Goal: Transaction & Acquisition: Obtain resource

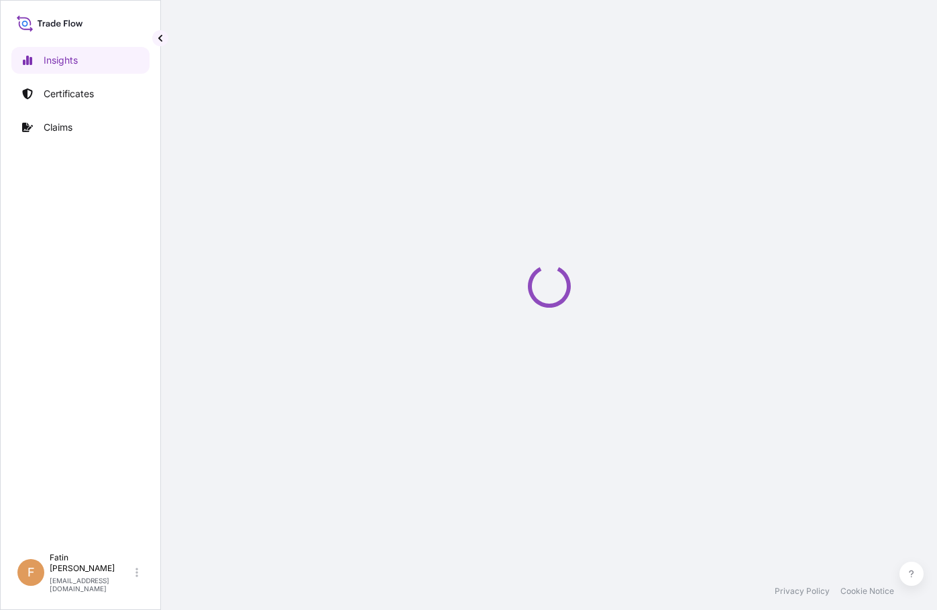
select select "2025"
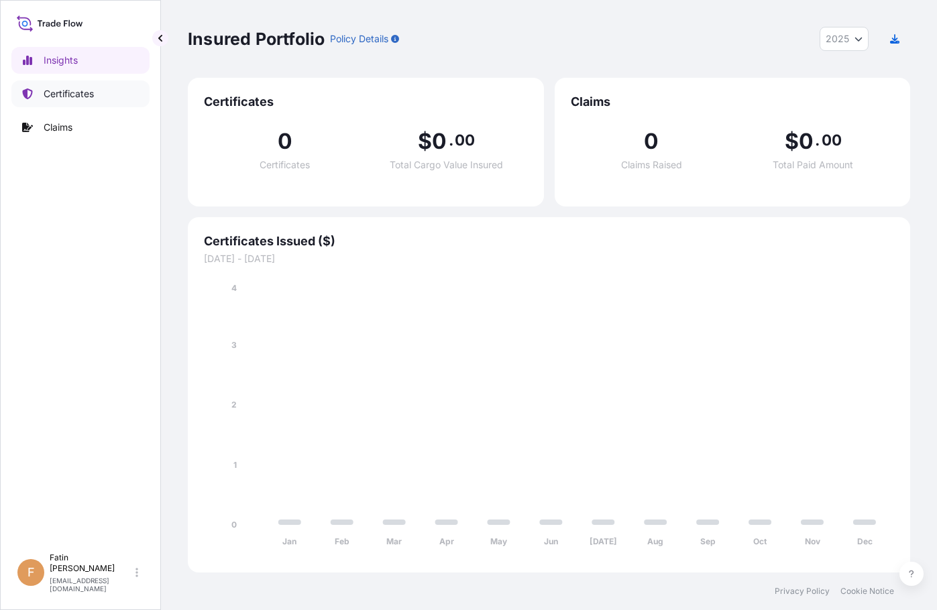
click at [72, 93] on p "Certificates" at bounding box center [69, 93] width 50 height 13
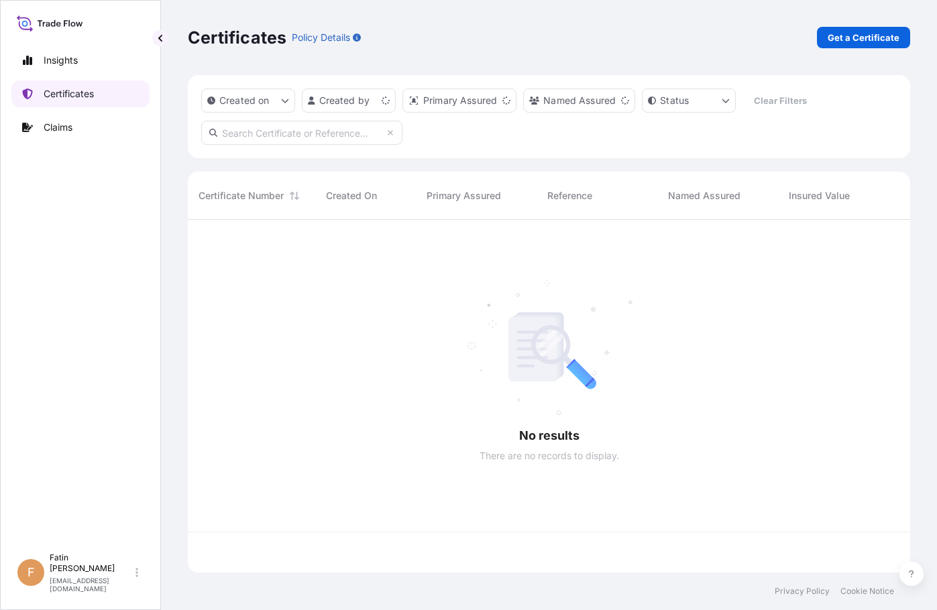
scroll to position [350, 712]
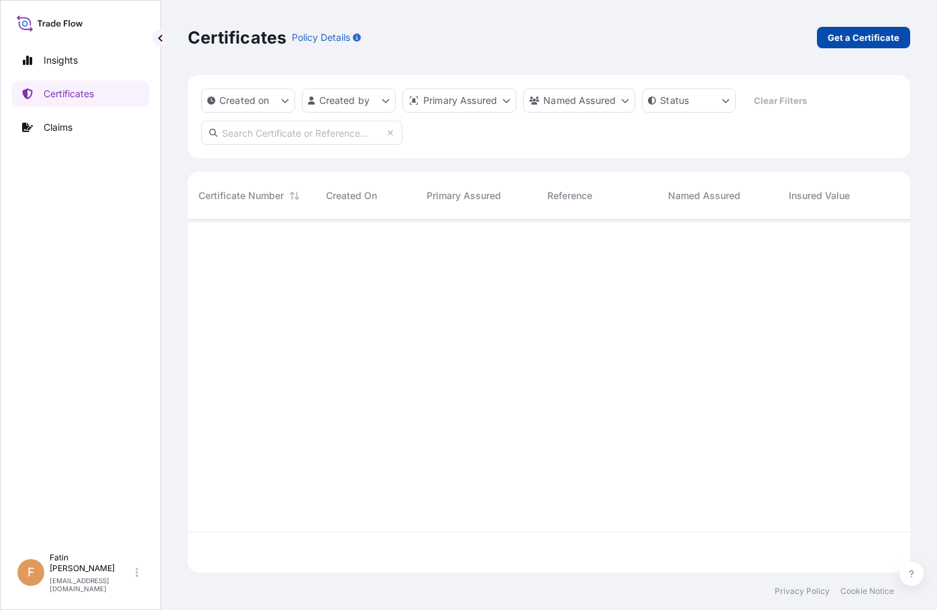
click at [852, 44] on p "Get a Certificate" at bounding box center [864, 37] width 72 height 13
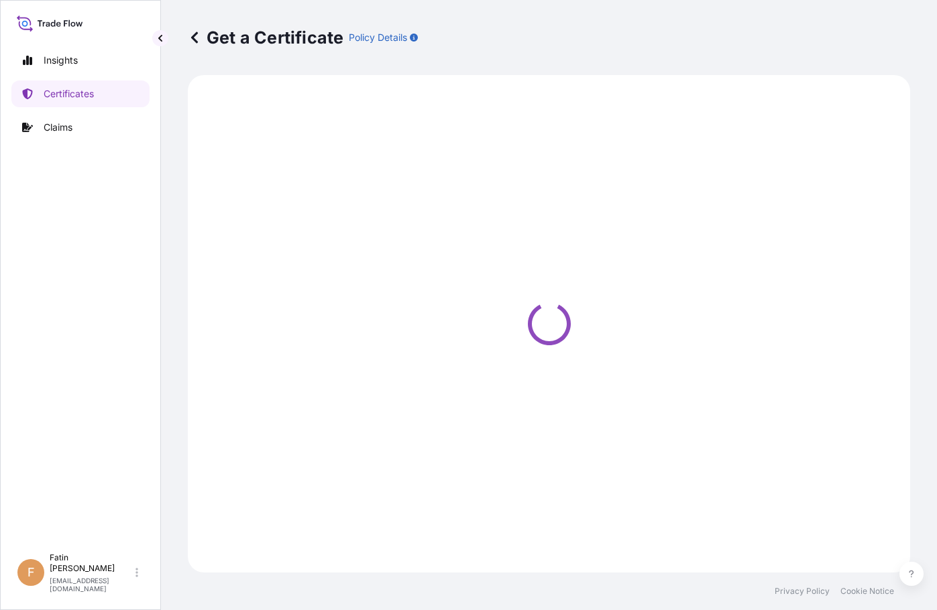
select select "Barge"
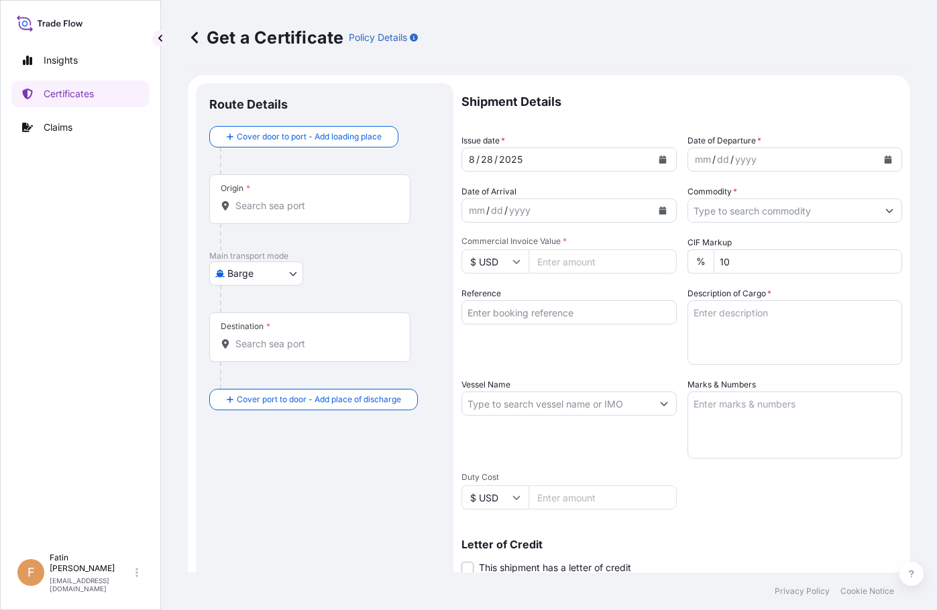
click at [505, 32] on div "Get a Certificate Policy Details" at bounding box center [549, 37] width 723 height 21
click at [534, 317] on input "Reference" at bounding box center [569, 313] width 215 height 24
paste input "B000232844"
type input "B000232844"
drag, startPoint x: 517, startPoint y: 42, endPoint x: 547, endPoint y: 46, distance: 31.2
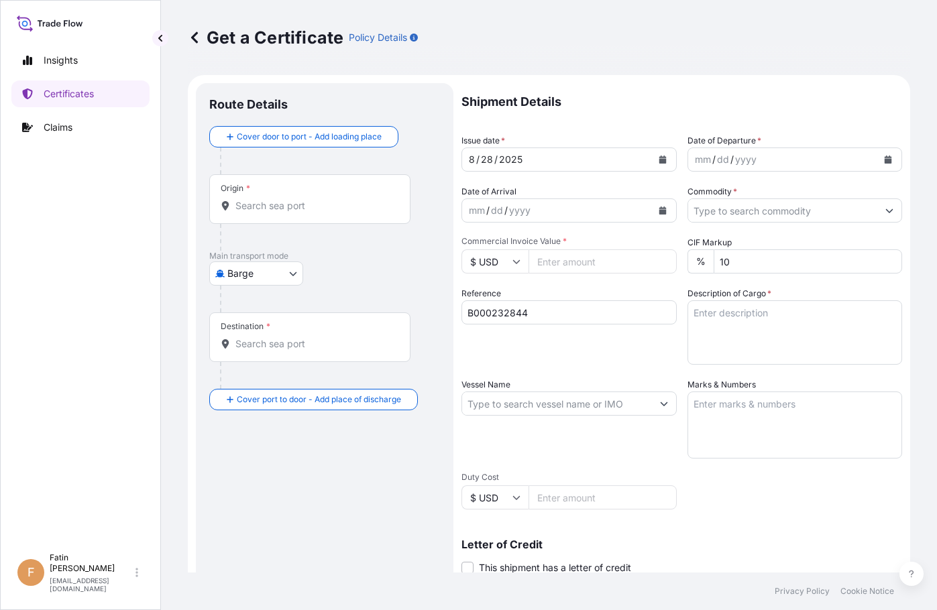
click at [517, 42] on div "Get a Certificate Policy Details" at bounding box center [549, 37] width 723 height 21
click at [885, 158] on icon "Calendar" at bounding box center [888, 160] width 7 height 8
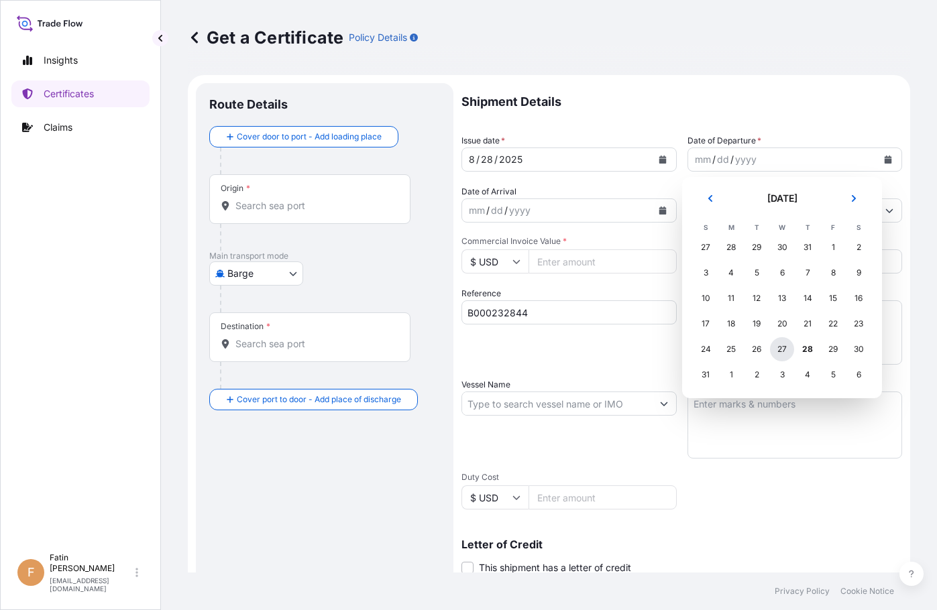
click at [778, 350] on div "27" at bounding box center [782, 349] width 24 height 24
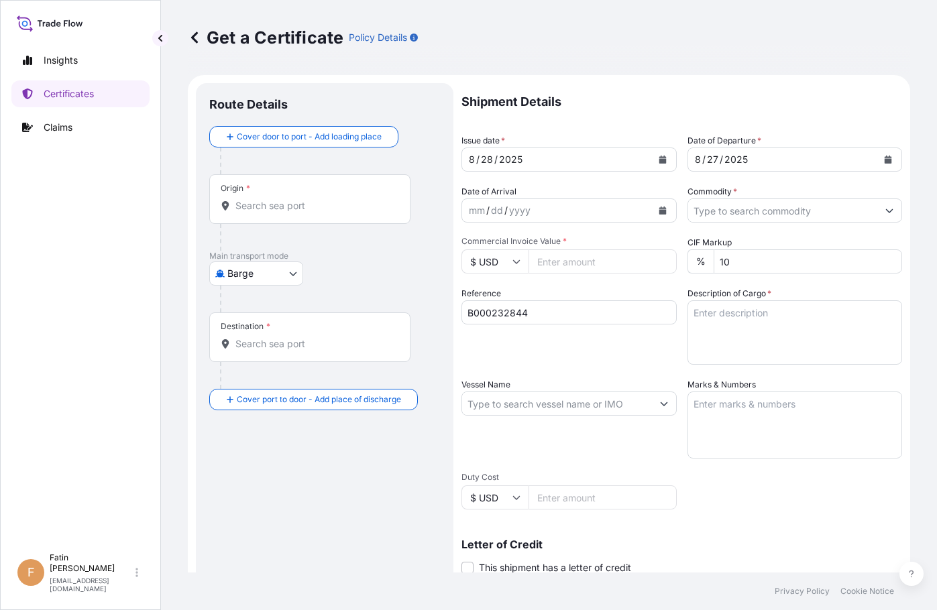
click at [296, 271] on body "Insights Certificates Claims F Fatin Japridin [EMAIL_ADDRESS][DOMAIN_NAME] Get …" at bounding box center [468, 305] width 937 height 610
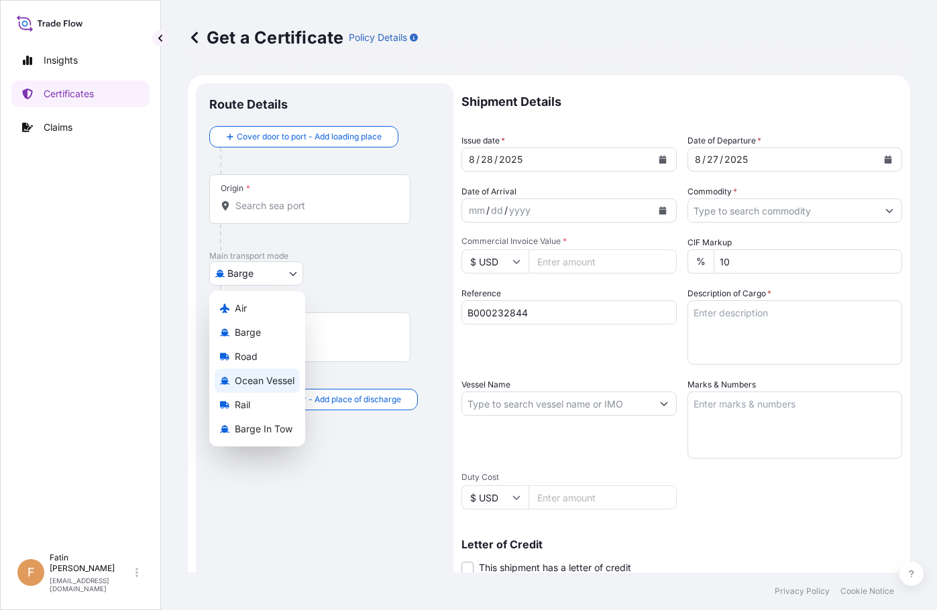
click at [256, 382] on span "Ocean Vessel" at bounding box center [265, 380] width 60 height 13
select select "Ocean Vessel"
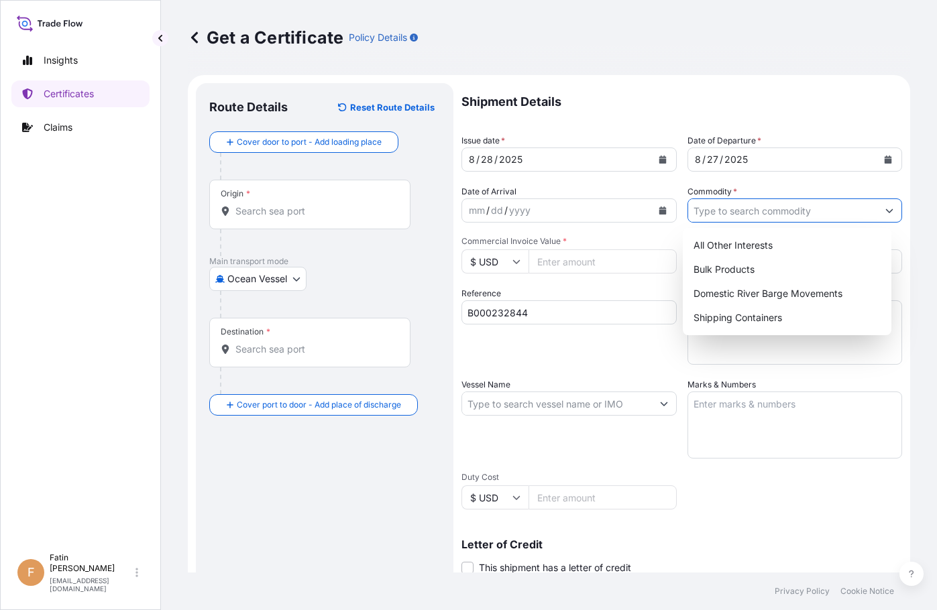
click at [789, 207] on input "Commodity *" at bounding box center [783, 211] width 190 height 24
click at [753, 311] on div "Shipping Containers" at bounding box center [787, 318] width 198 height 24
type input "Shipping Containers"
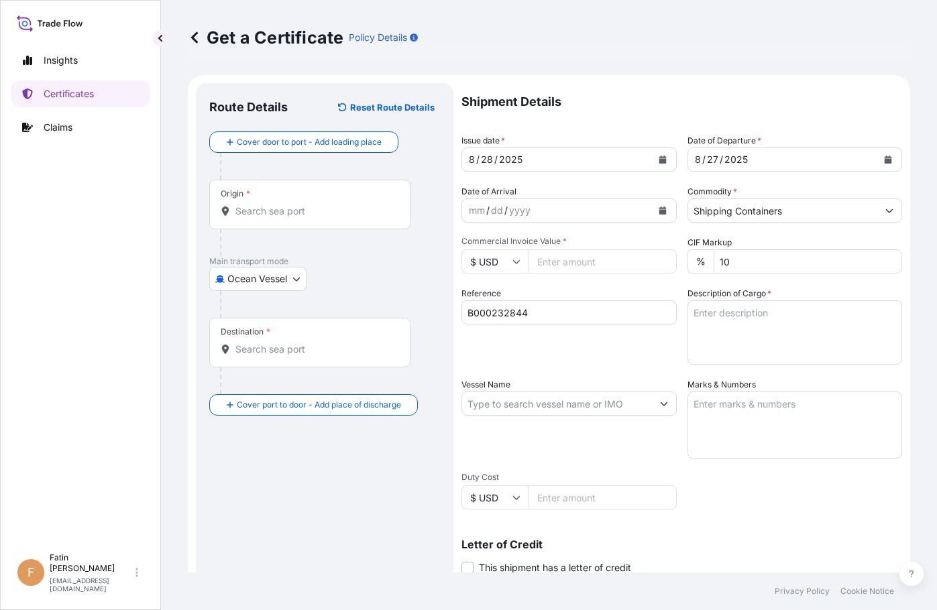
click at [511, 39] on div "Get a Certificate Policy Details" at bounding box center [549, 37] width 723 height 21
click at [643, 401] on input "Vessel Name" at bounding box center [557, 404] width 190 height 24
paste input "MSC [PERSON_NAME]"
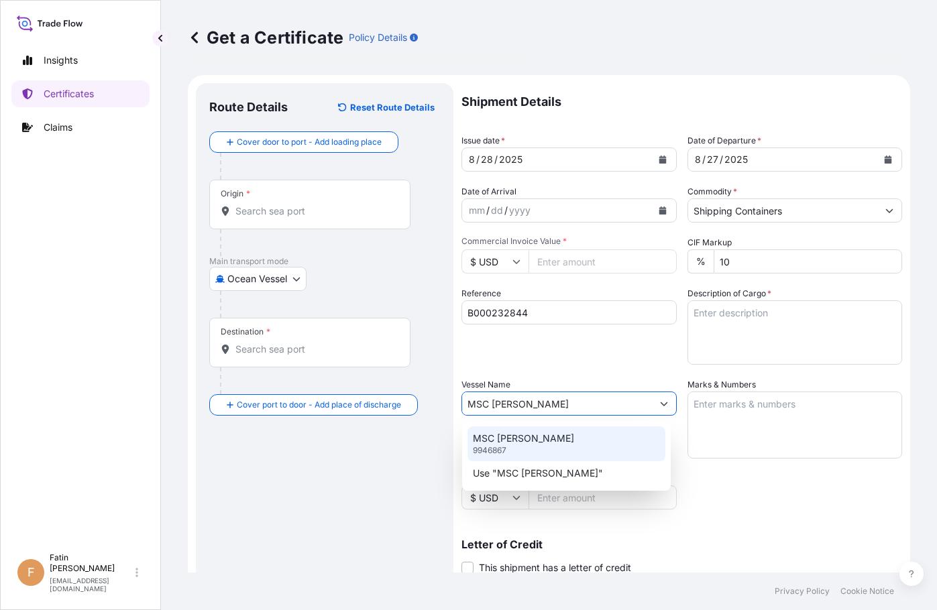
click at [576, 439] on div "MSC [PERSON_NAME] 9946867" at bounding box center [567, 444] width 198 height 35
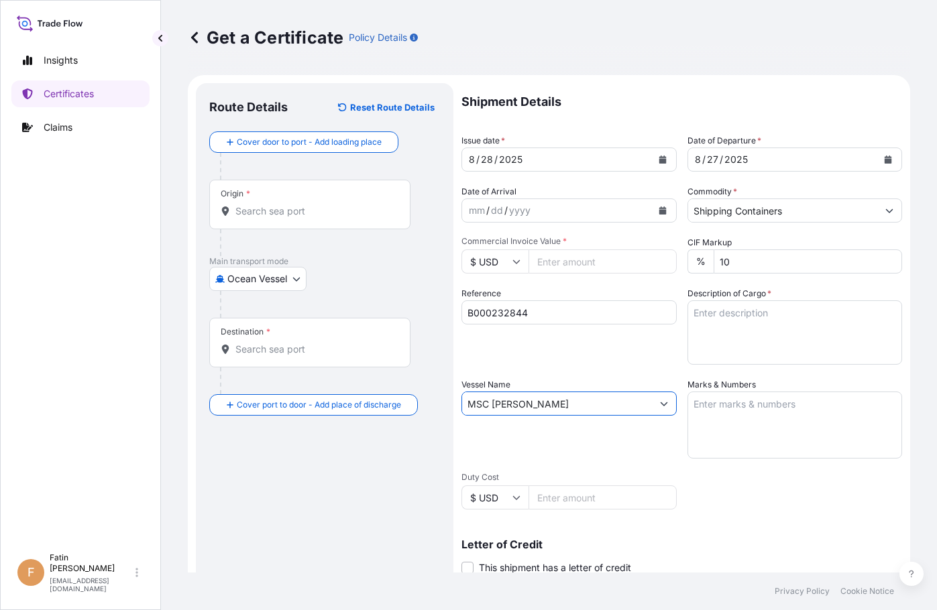
type input "MSC [PERSON_NAME]"
click at [313, 209] on input "Origin *" at bounding box center [314, 211] width 158 height 13
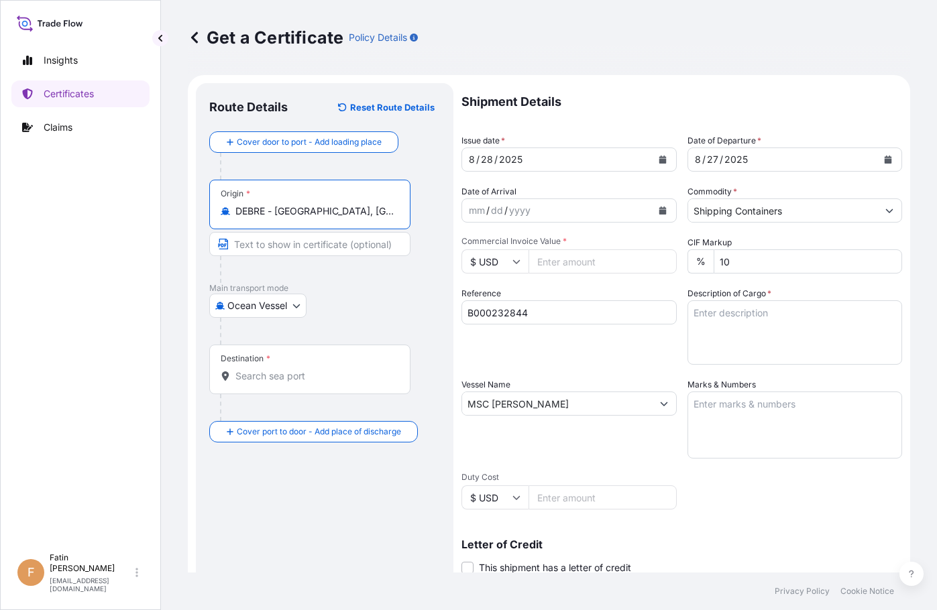
type input "DEBRE - [GEOGRAPHIC_DATA], [GEOGRAPHIC_DATA]"
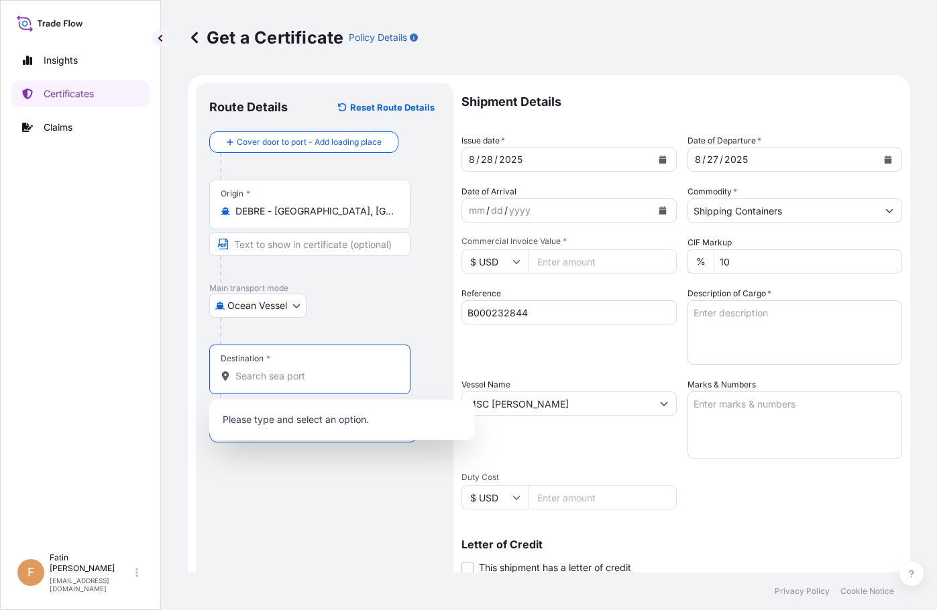
click at [252, 376] on input "Destination *" at bounding box center [314, 376] width 158 height 13
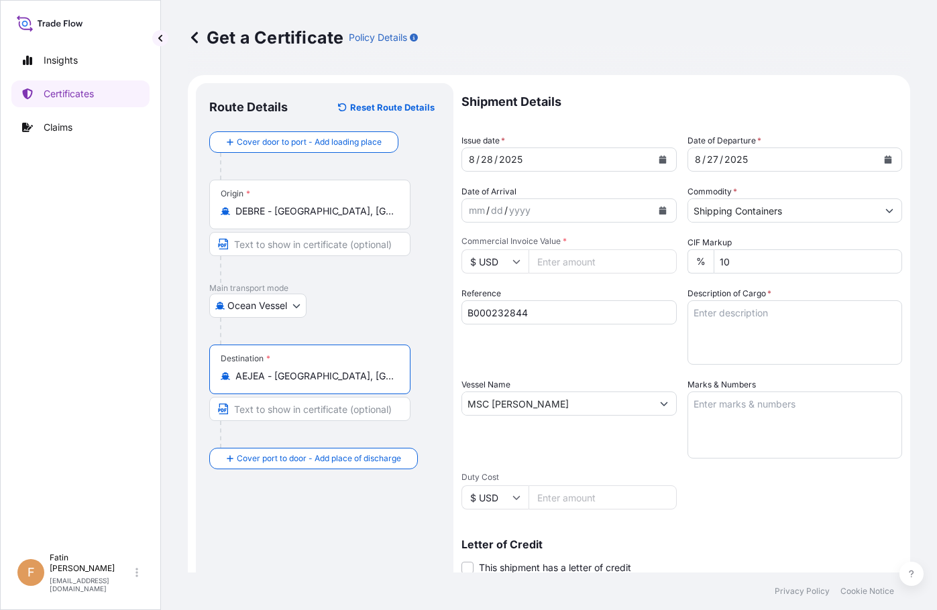
type input "AEJEA - [GEOGRAPHIC_DATA], [GEOGRAPHIC_DATA]"
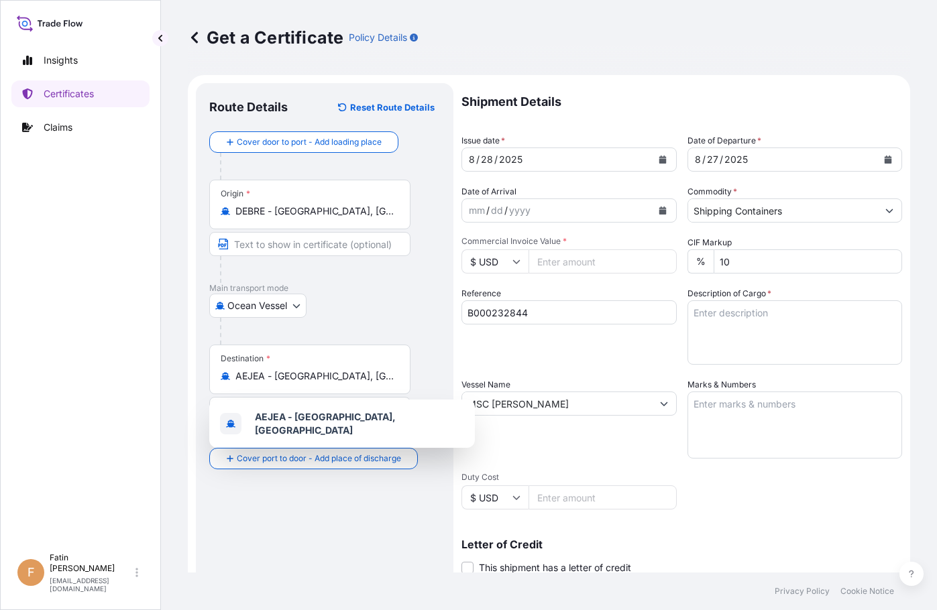
click at [488, 25] on div "Get a Certificate Policy Details" at bounding box center [549, 37] width 723 height 75
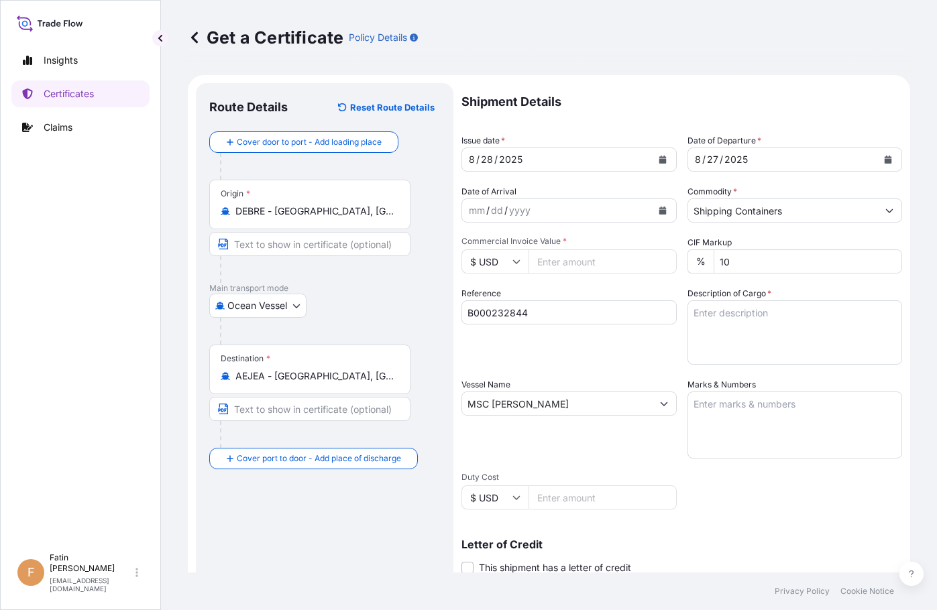
click at [596, 270] on input "Commercial Invoice Value *" at bounding box center [603, 262] width 148 height 24
type input "8850"
click at [513, 251] on input "$ USD" at bounding box center [495, 262] width 67 height 24
click at [497, 299] on div "€ EUR" at bounding box center [495, 298] width 56 height 25
type input "€ EUR"
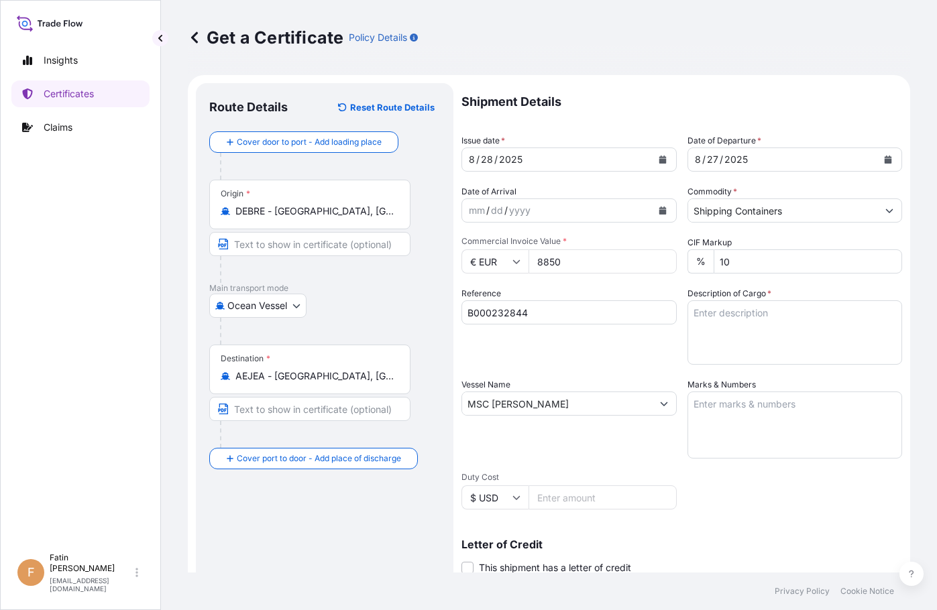
click at [683, 40] on div "Get a Certificate Policy Details" at bounding box center [549, 37] width 723 height 21
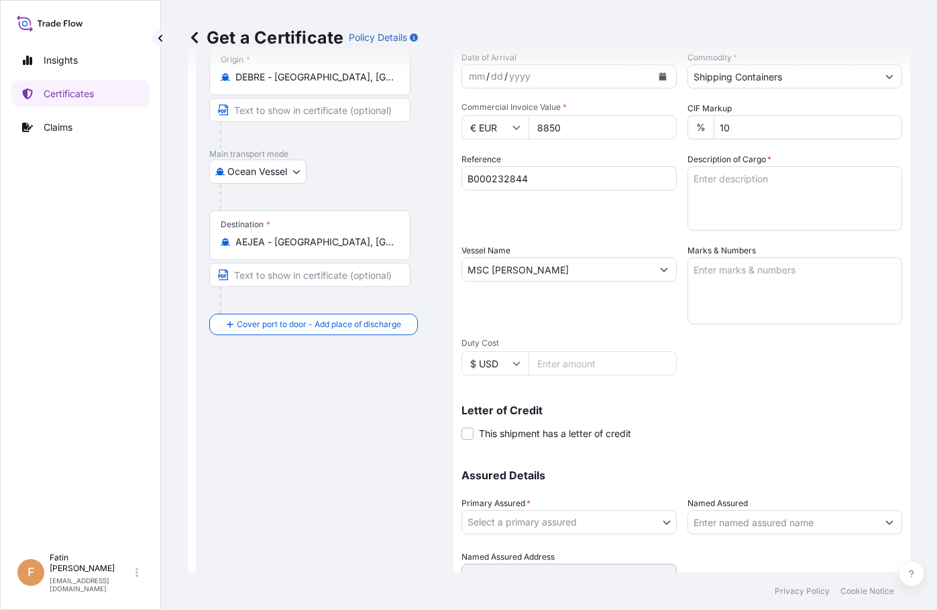
scroll to position [67, 0]
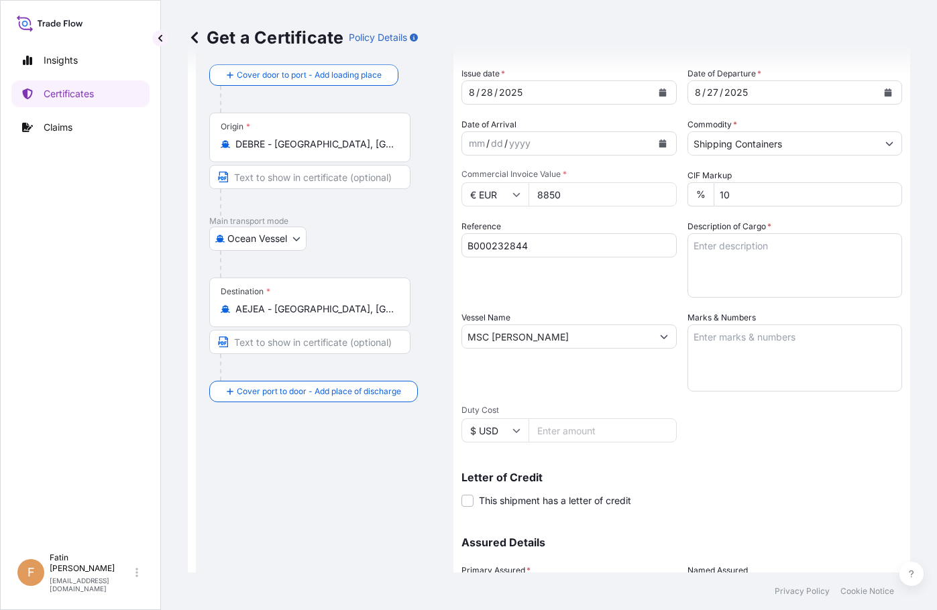
drag, startPoint x: 323, startPoint y: 502, endPoint x: 342, endPoint y: 500, distance: 18.9
click at [323, 502] on div "Route Details Reset Route Details Cover door to port - Add loading place Place …" at bounding box center [324, 355] width 231 height 650
click at [728, 244] on textarea "Description of Cargo *" at bounding box center [795, 265] width 215 height 64
paste textarea "IBC CONTAINER LOADED ONTO 3 PALLETS LOADED INTO 1 LCL HECTONE(TM) 3, IBC"
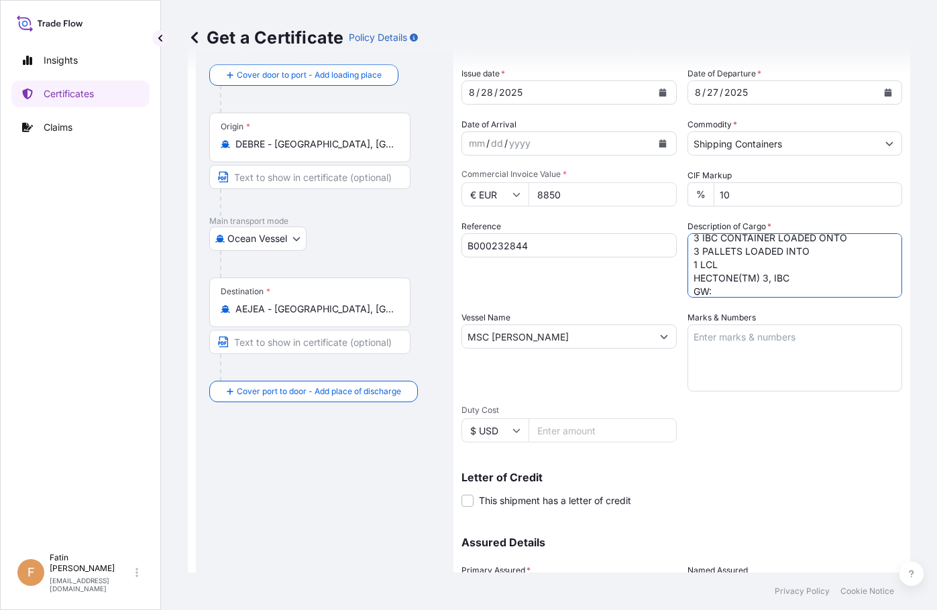
scroll to position [21, 0]
click at [386, 487] on div "Route Details Reset Route Details Cover door to port - Add loading place Place …" at bounding box center [324, 355] width 231 height 650
click at [741, 275] on textarea "3 IBC CONTAINER LOADED ONTO 3 PALLETS LOADED INTO 1 LCL HECTONE(TM) 3, IBC GW: …" at bounding box center [795, 265] width 215 height 64
paste textarea "3,171.3000"
click at [418, 483] on div "Route Details Reset Route Details Cover door to port - Add loading place Place …" at bounding box center [324, 355] width 231 height 650
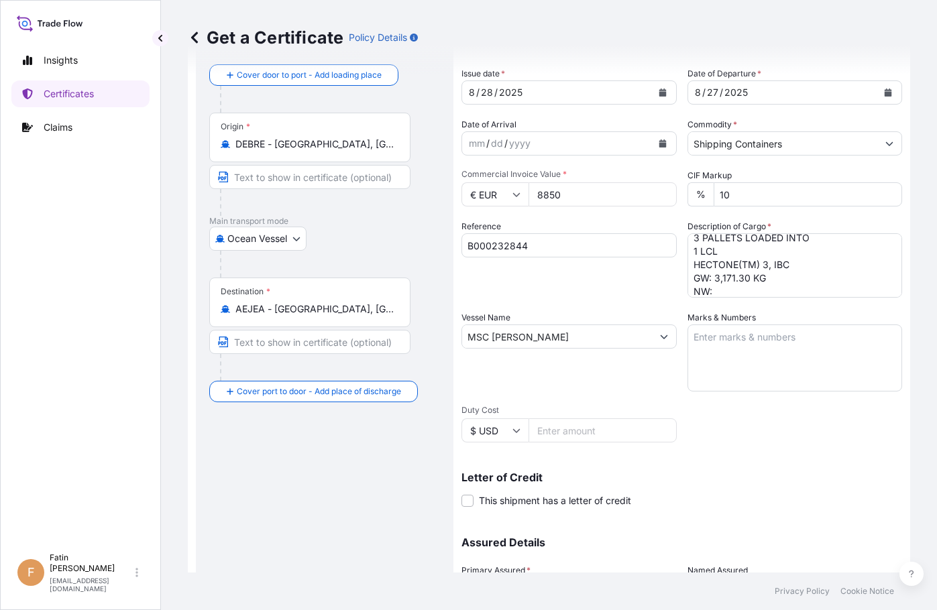
click at [738, 293] on textarea "3 IBC CONTAINER LOADED ONTO 3 PALLETS LOADED INTO 1 LCL HECTONE(TM) 3, IBC GW: …" at bounding box center [795, 265] width 215 height 64
paste textarea "3,000.0000"
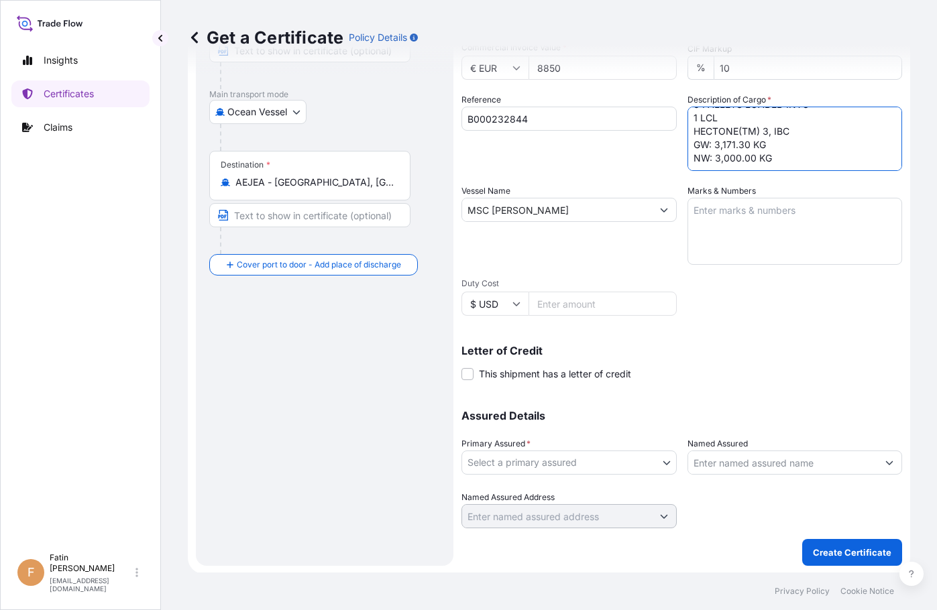
scroll to position [195, 0]
type textarea "3 IBC CONTAINER LOADED ONTO 3 PALLETS LOADED INTO 1 LCL HECTONE(TM) 3, IBC GW: …"
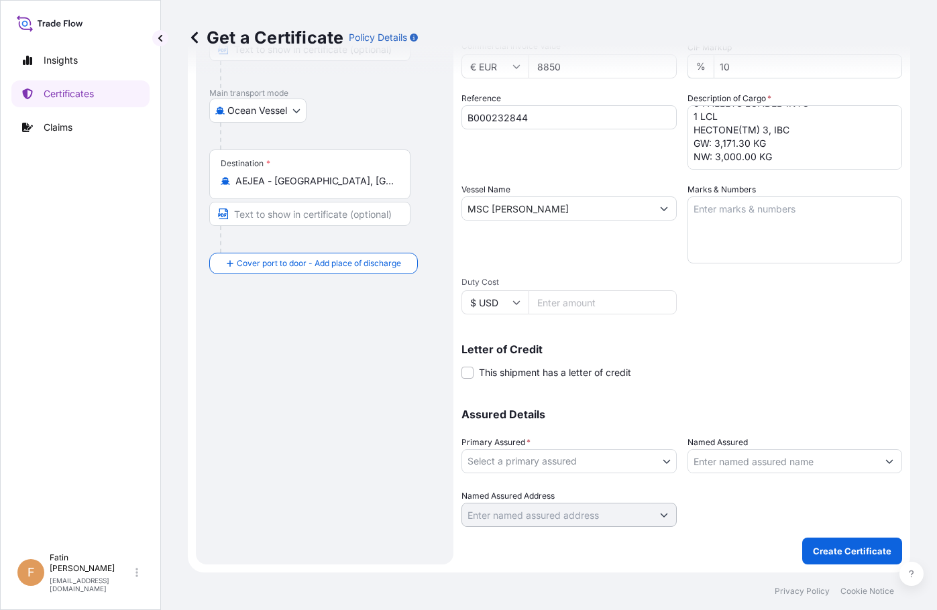
click at [372, 401] on div "Route Details Reset Route Details Cover door to port - Add loading place Place …" at bounding box center [324, 226] width 231 height 650
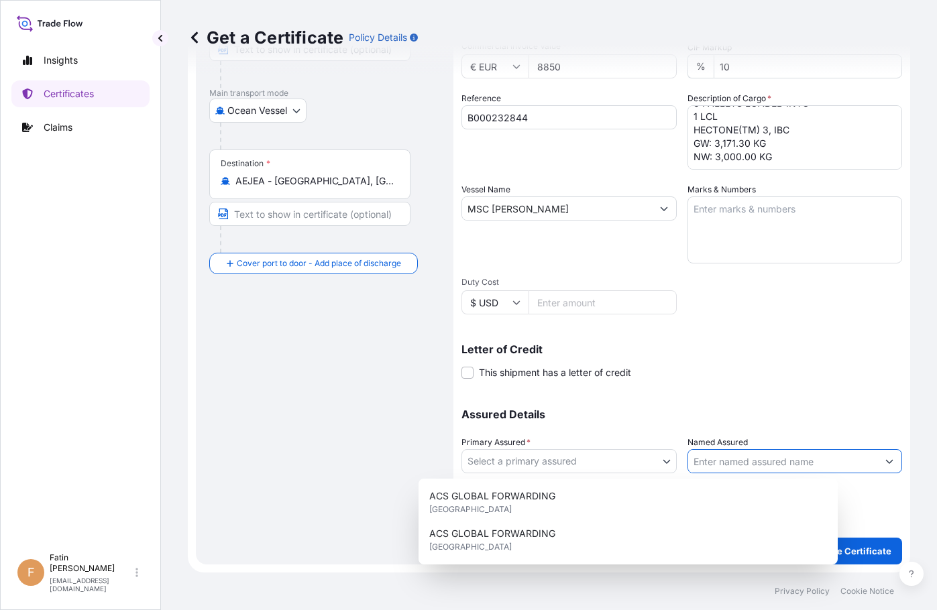
click at [741, 469] on input "Named Assured" at bounding box center [783, 461] width 190 height 24
paste input "MODERN FREIGHT COMP. LLC"
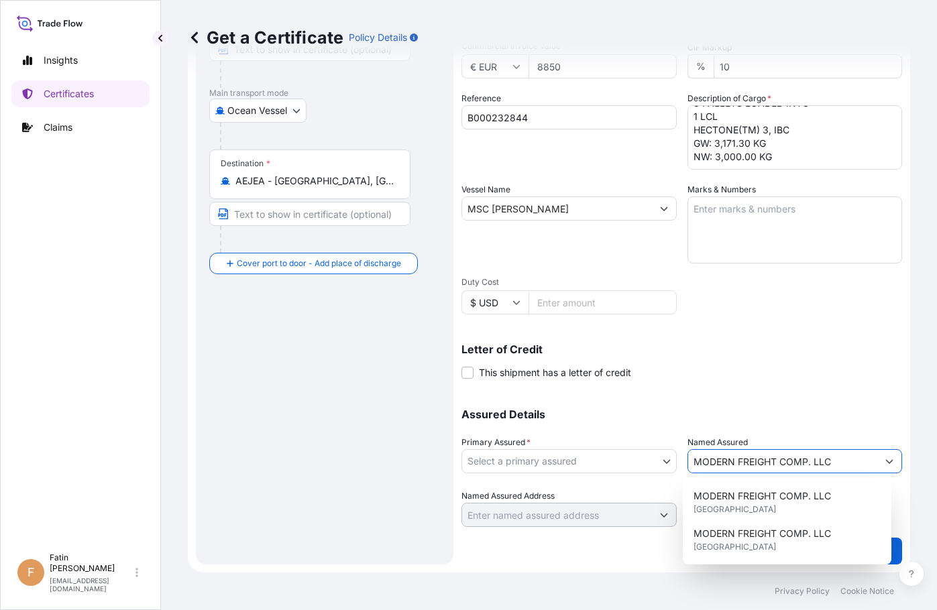
type input "MODERN FREIGHT COMP. LLC"
click at [839, 413] on p "Assured Details" at bounding box center [682, 414] width 441 height 11
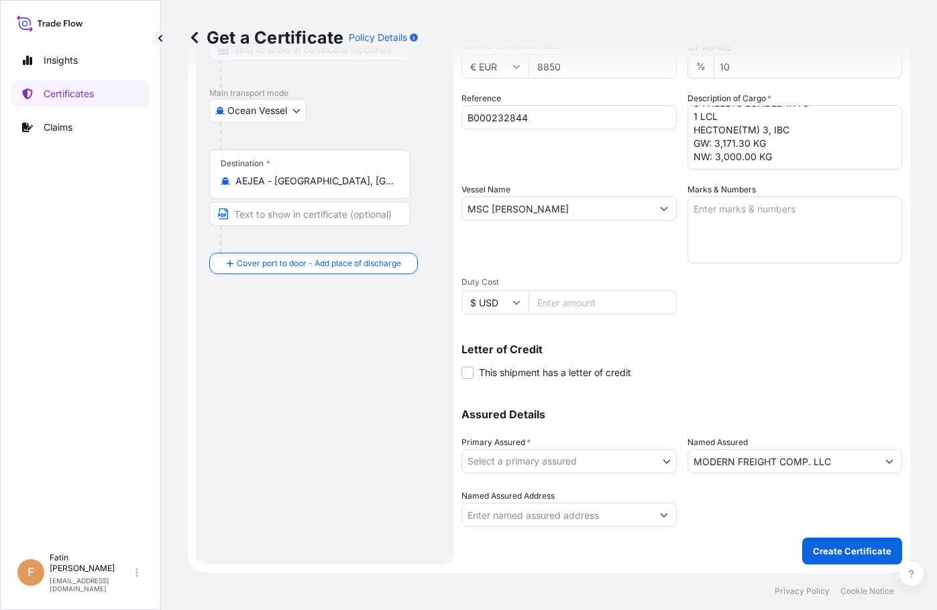
click at [659, 464] on body "15 options available. 0 options available. 4 options available. Insights Certif…" at bounding box center [468, 305] width 937 height 610
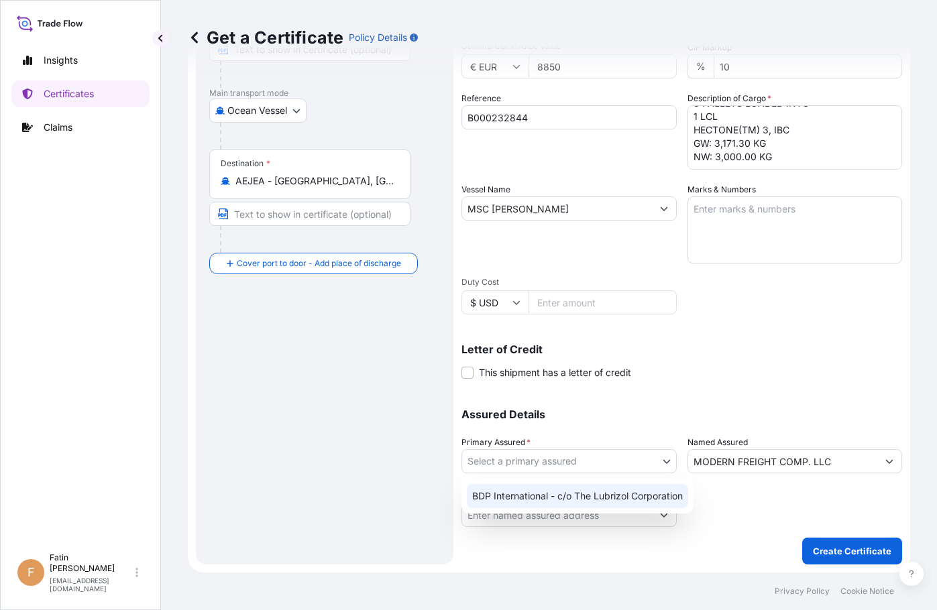
click at [604, 492] on div "BDP International - c/o The Lubrizol Corporation" at bounding box center [577, 496] width 221 height 24
select select "31972"
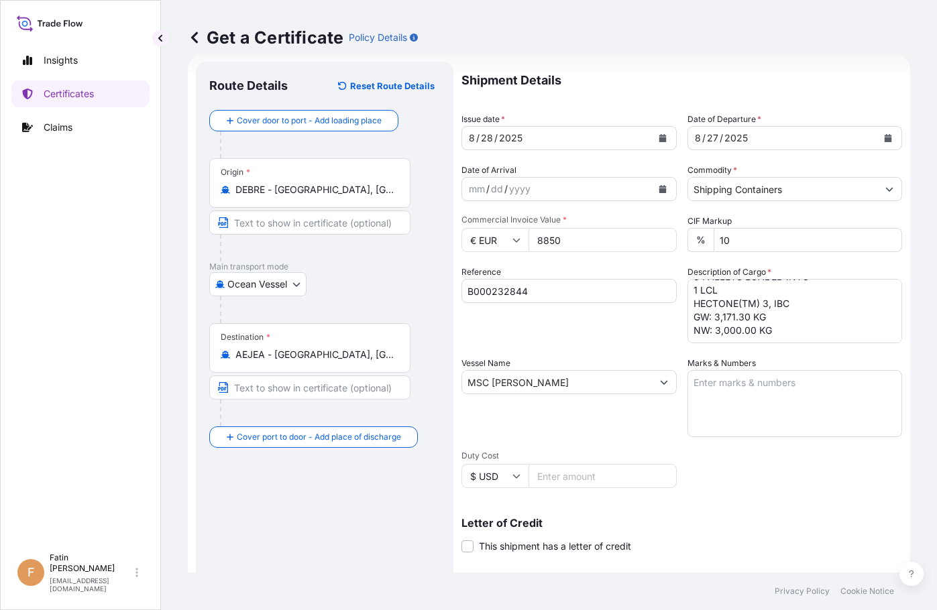
scroll to position [0, 0]
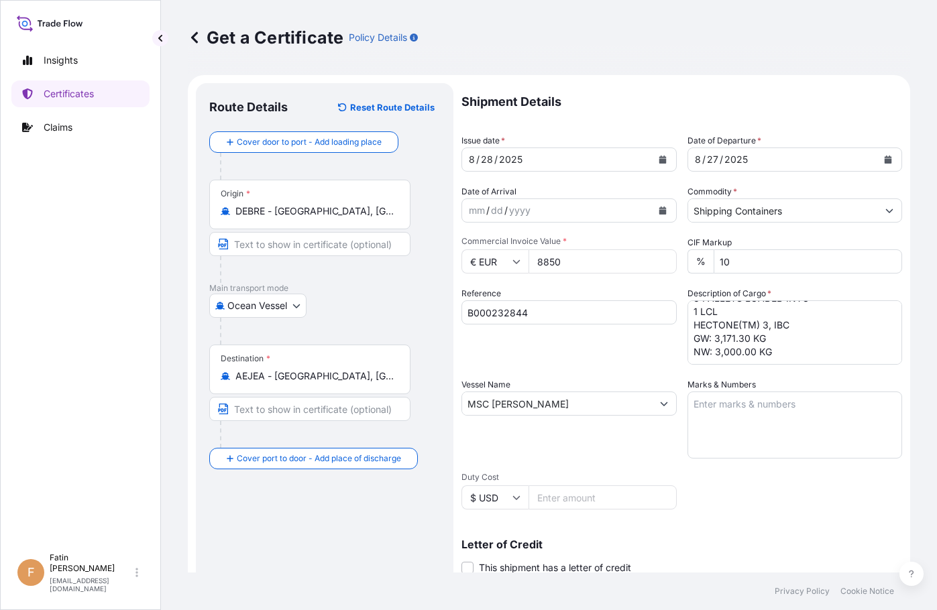
click at [380, 543] on div "Route Details Reset Route Details Cover door to port - Add loading place Place …" at bounding box center [324, 422] width 231 height 650
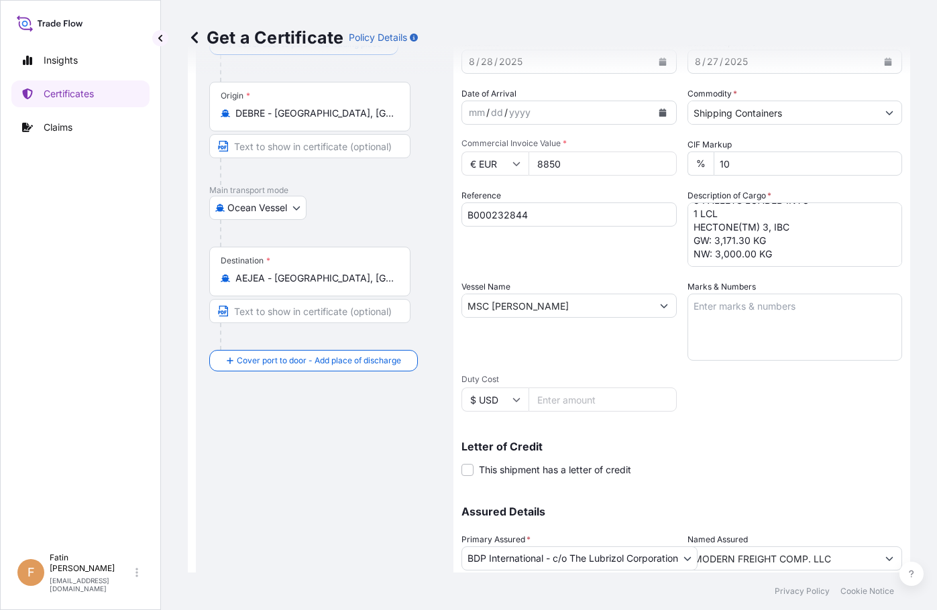
scroll to position [195, 0]
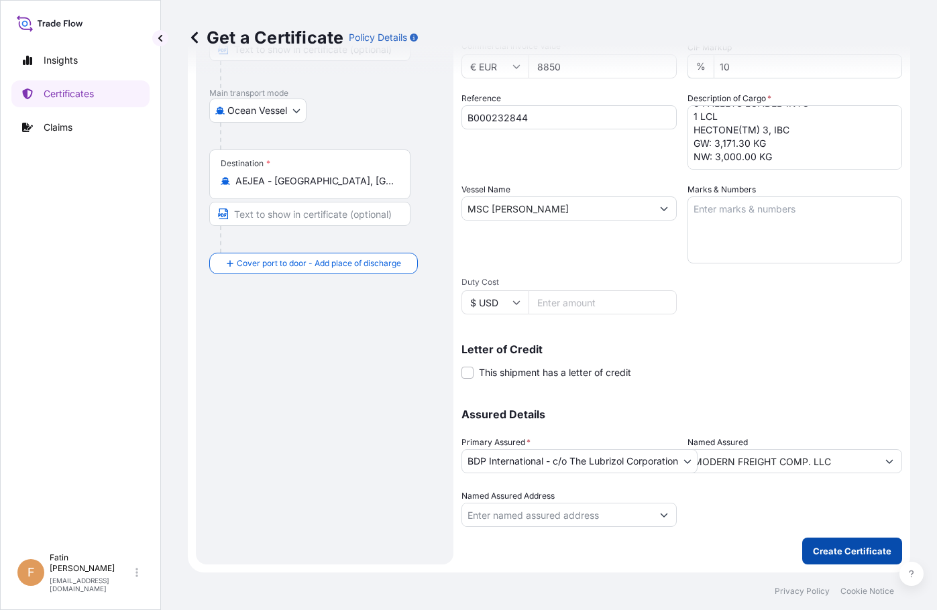
click at [831, 562] on button "Create Certificate" at bounding box center [852, 551] width 100 height 27
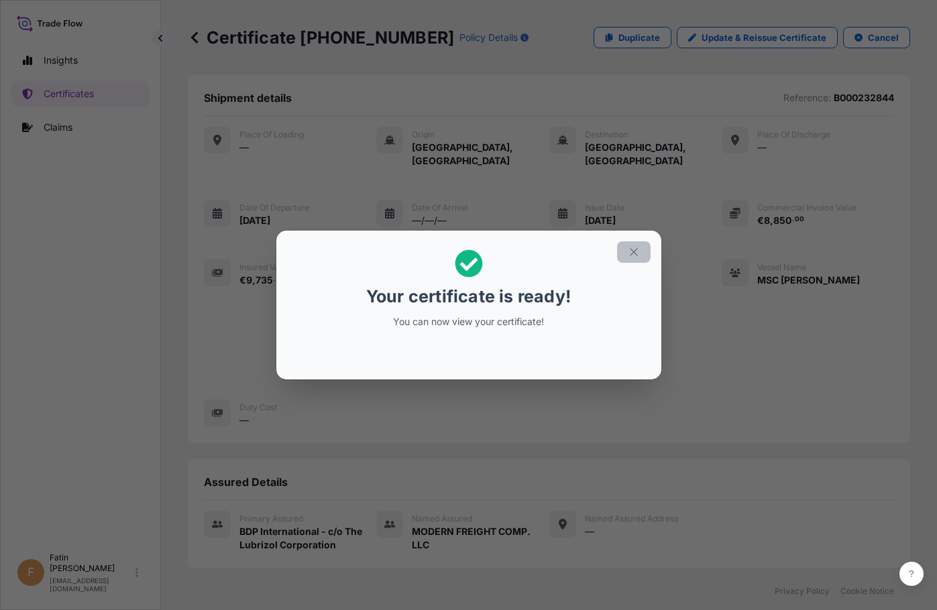
click at [635, 250] on icon "button" at bounding box center [634, 252] width 12 height 12
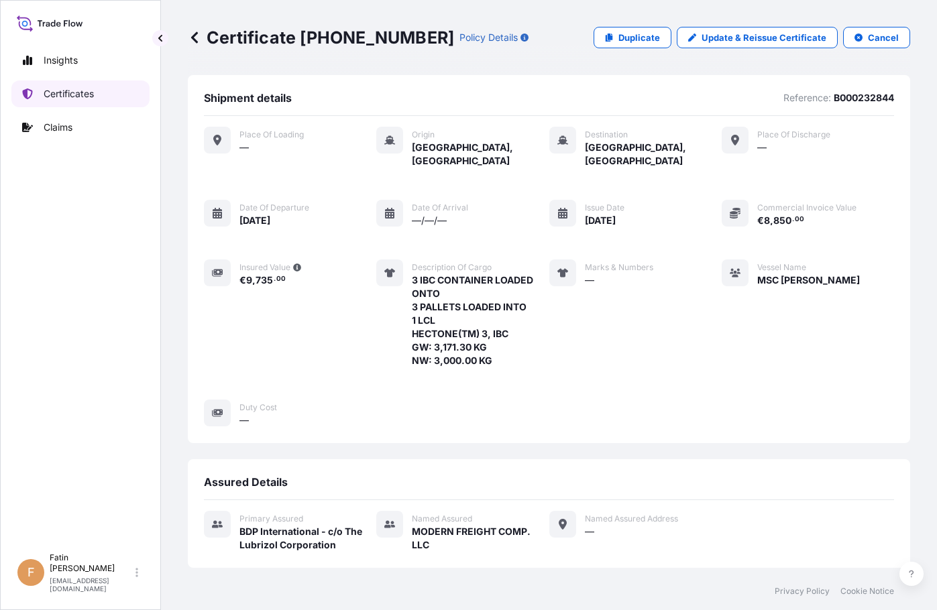
click at [74, 93] on p "Certificates" at bounding box center [69, 93] width 50 height 13
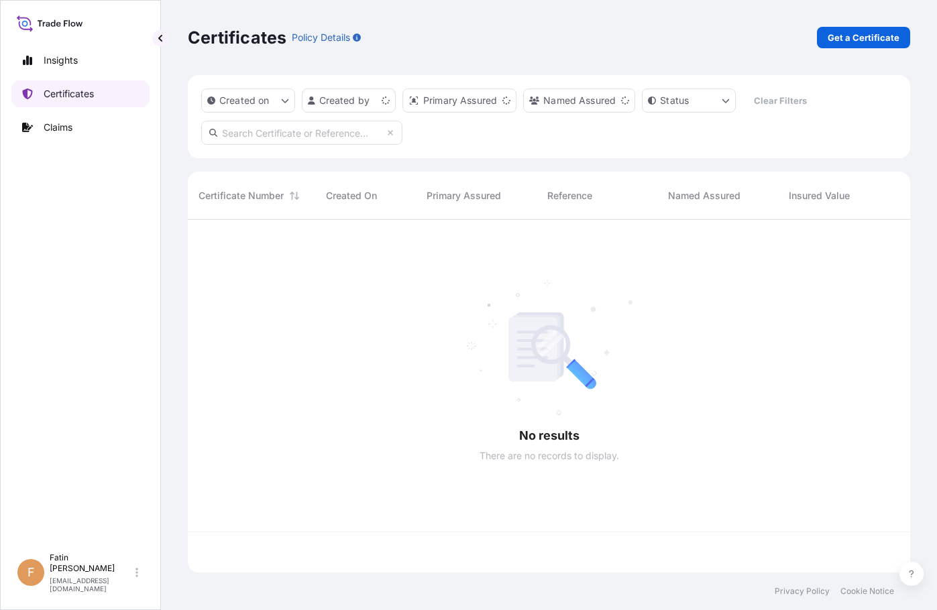
scroll to position [350, 712]
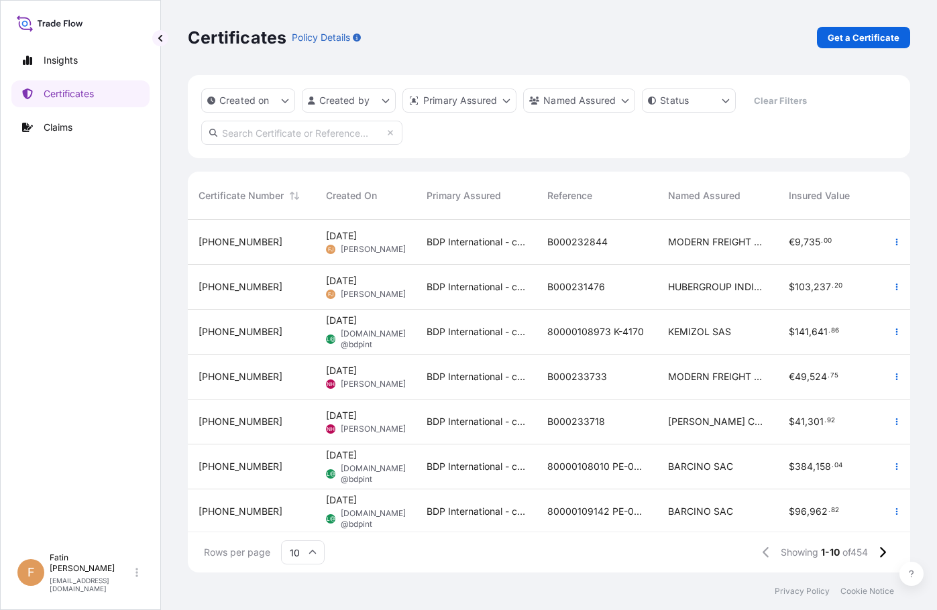
drag, startPoint x: 135, startPoint y: 349, endPoint x: 162, endPoint y: 349, distance: 27.5
click at [134, 349] on div "Insights Certificates Claims" at bounding box center [80, 291] width 138 height 512
click at [892, 239] on button "button" at bounding box center [896, 241] width 21 height 21
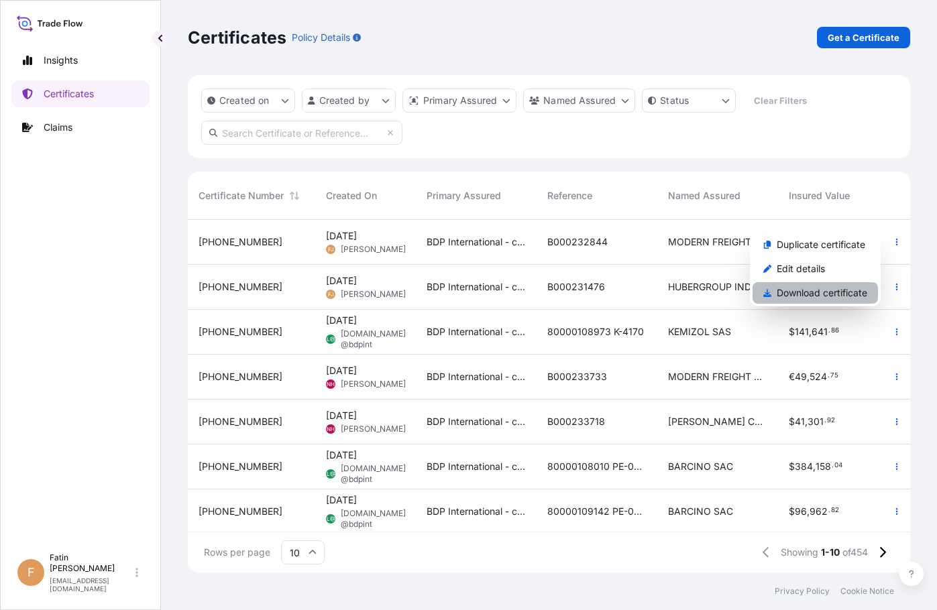
click at [850, 288] on p "Download certificate" at bounding box center [822, 292] width 91 height 13
